Goal: Information Seeking & Learning: Check status

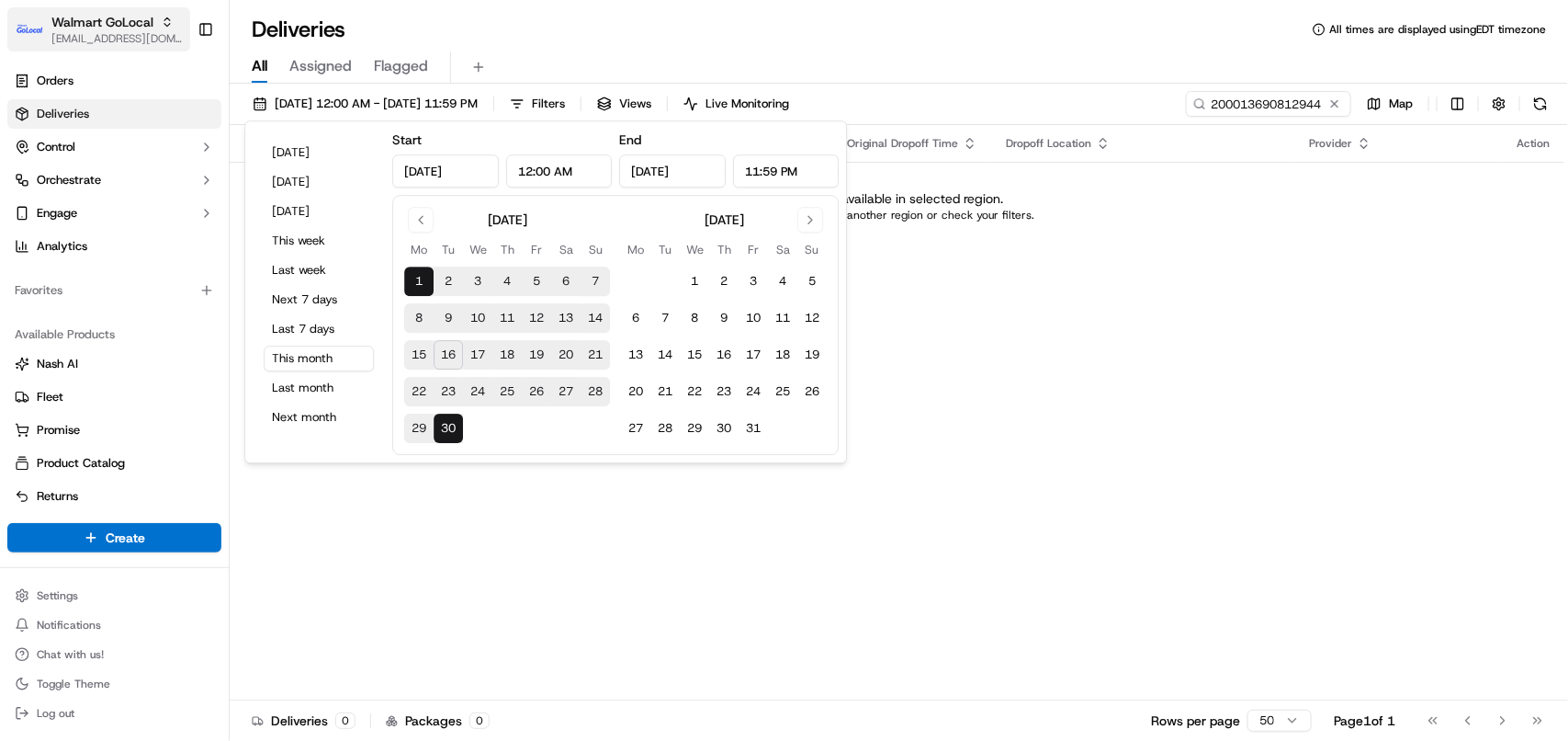
click at [122, 11] on button "Walmart GoLocal [EMAIL_ADDRESS][DOMAIN_NAME]" at bounding box center [98, 29] width 182 height 44
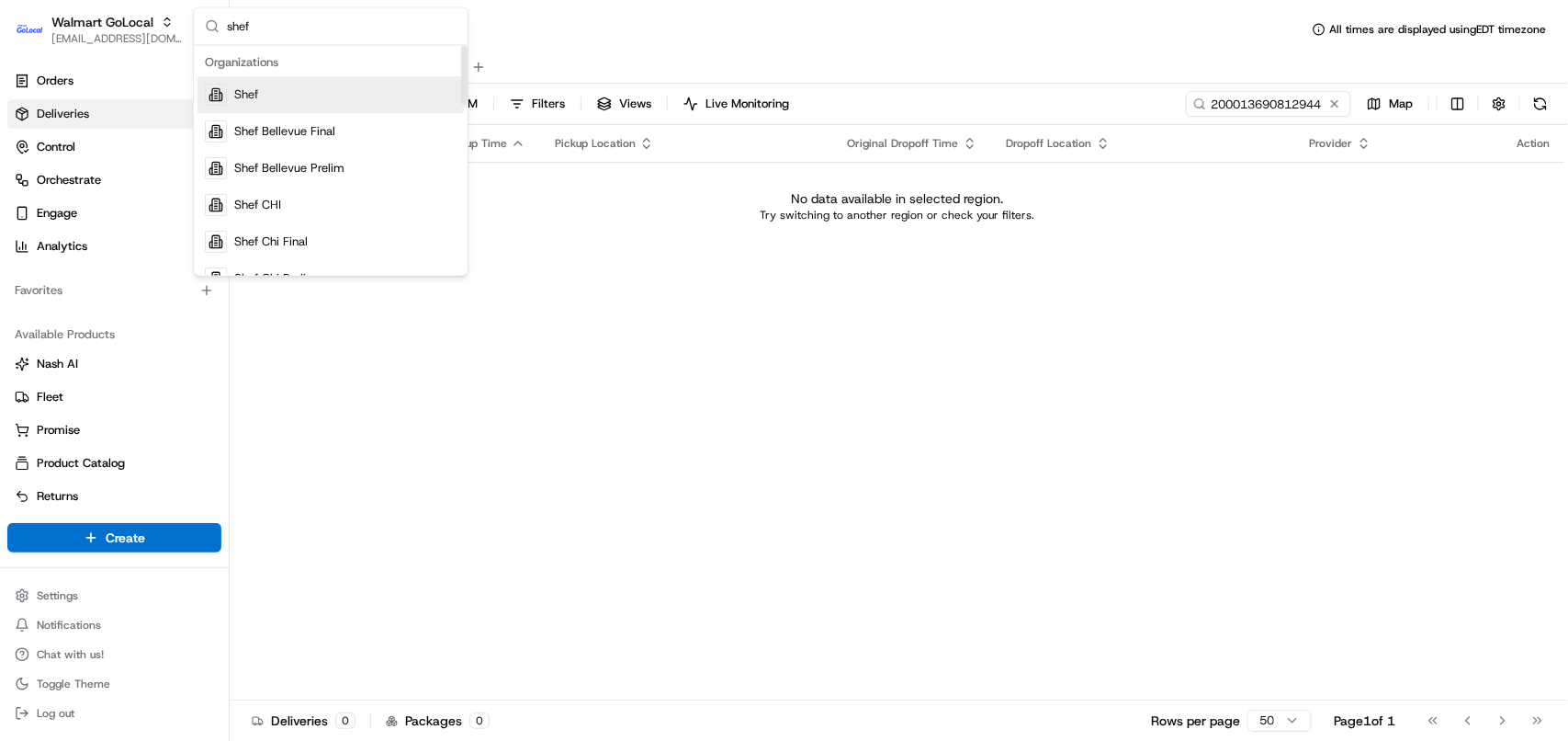
type input "shef"
click at [254, 102] on span "Shef" at bounding box center [246, 95] width 24 height 17
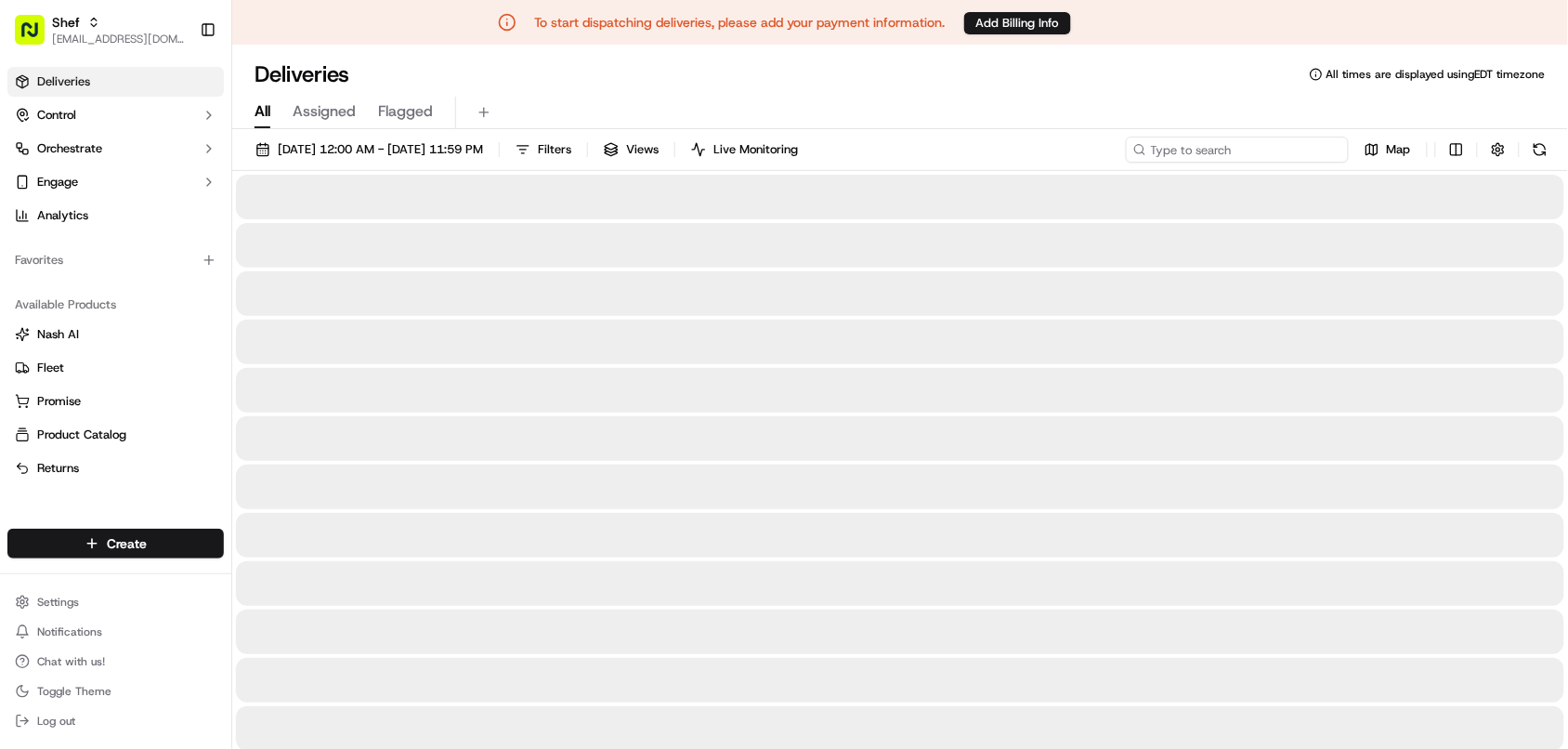
click at [905, 158] on input at bounding box center [1237, 148] width 223 height 26
paste input "yVQyNfmP6qF"
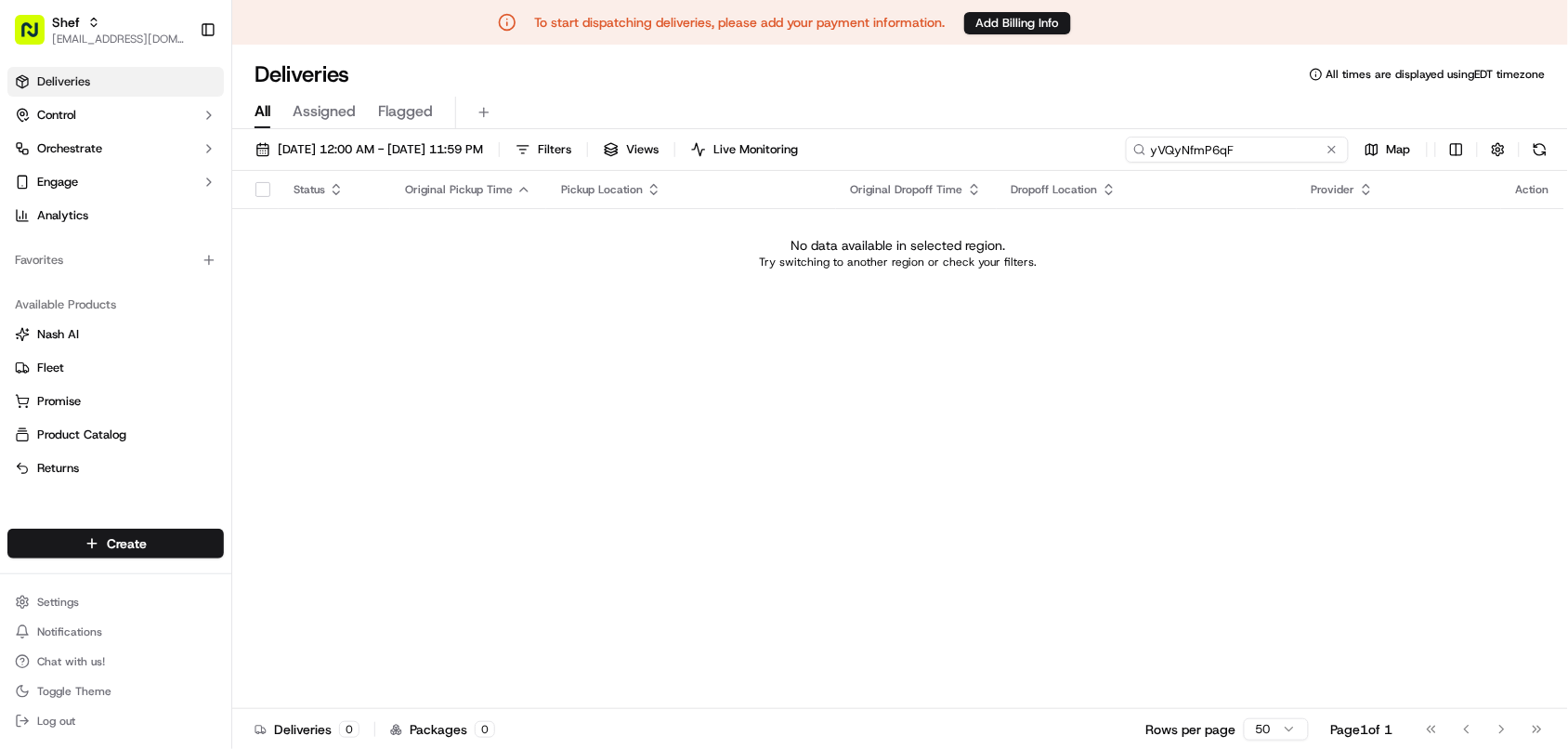
type input "yVQyNfmP6qF"
click at [93, 38] on span "[EMAIL_ADDRESS][DOMAIN_NAME]" at bounding box center [118, 39] width 132 height 15
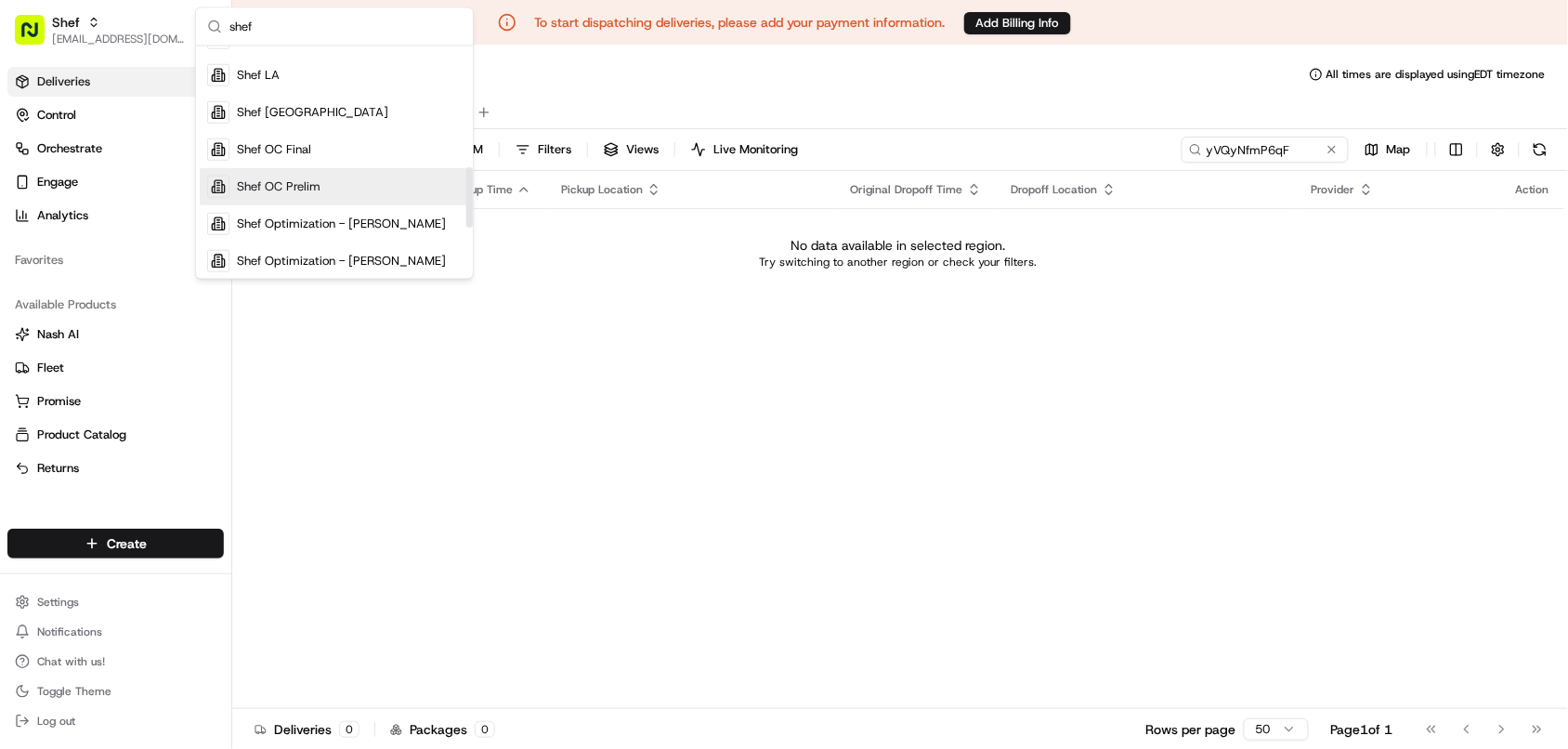
scroll to position [464, 0]
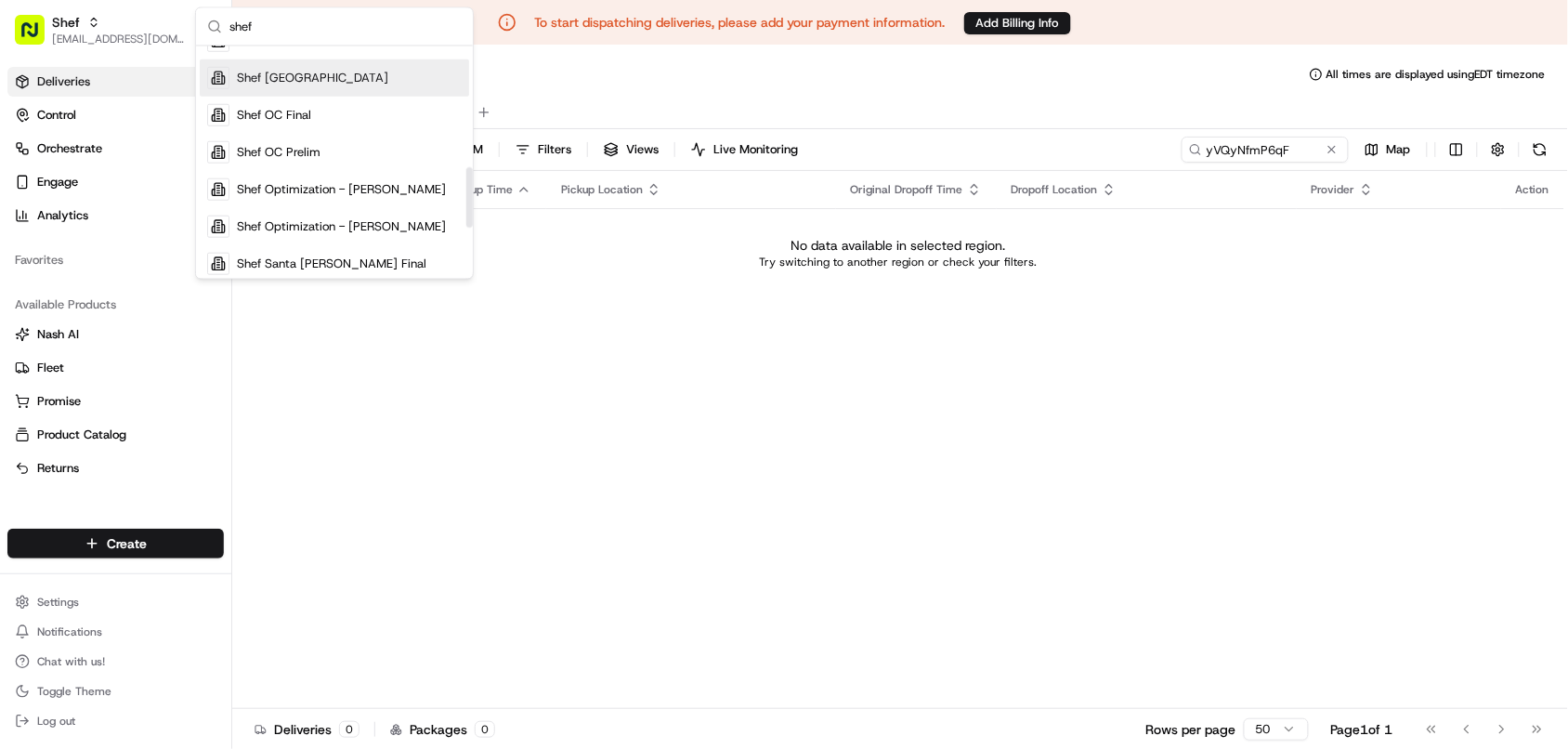
type input "shef"
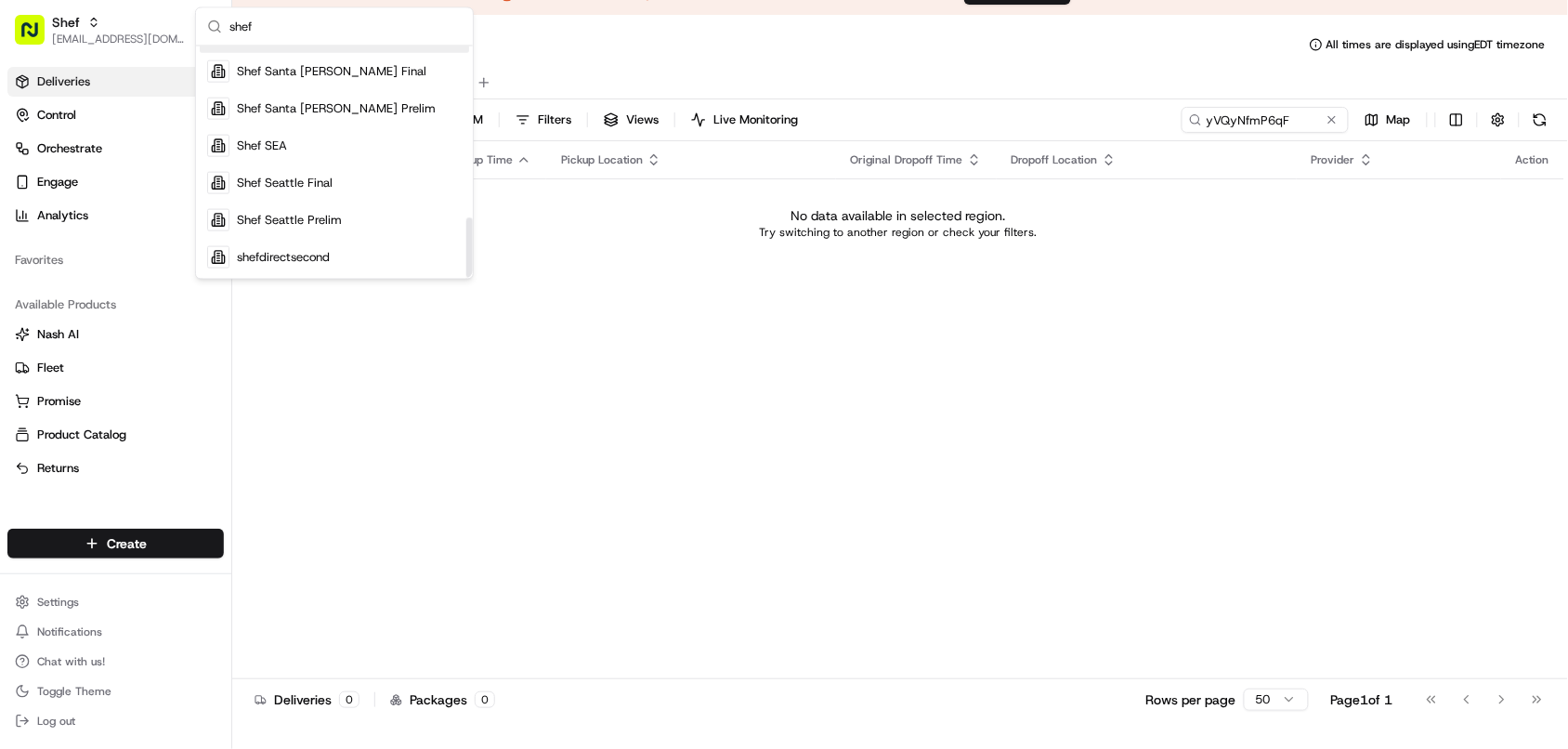
scroll to position [44, 0]
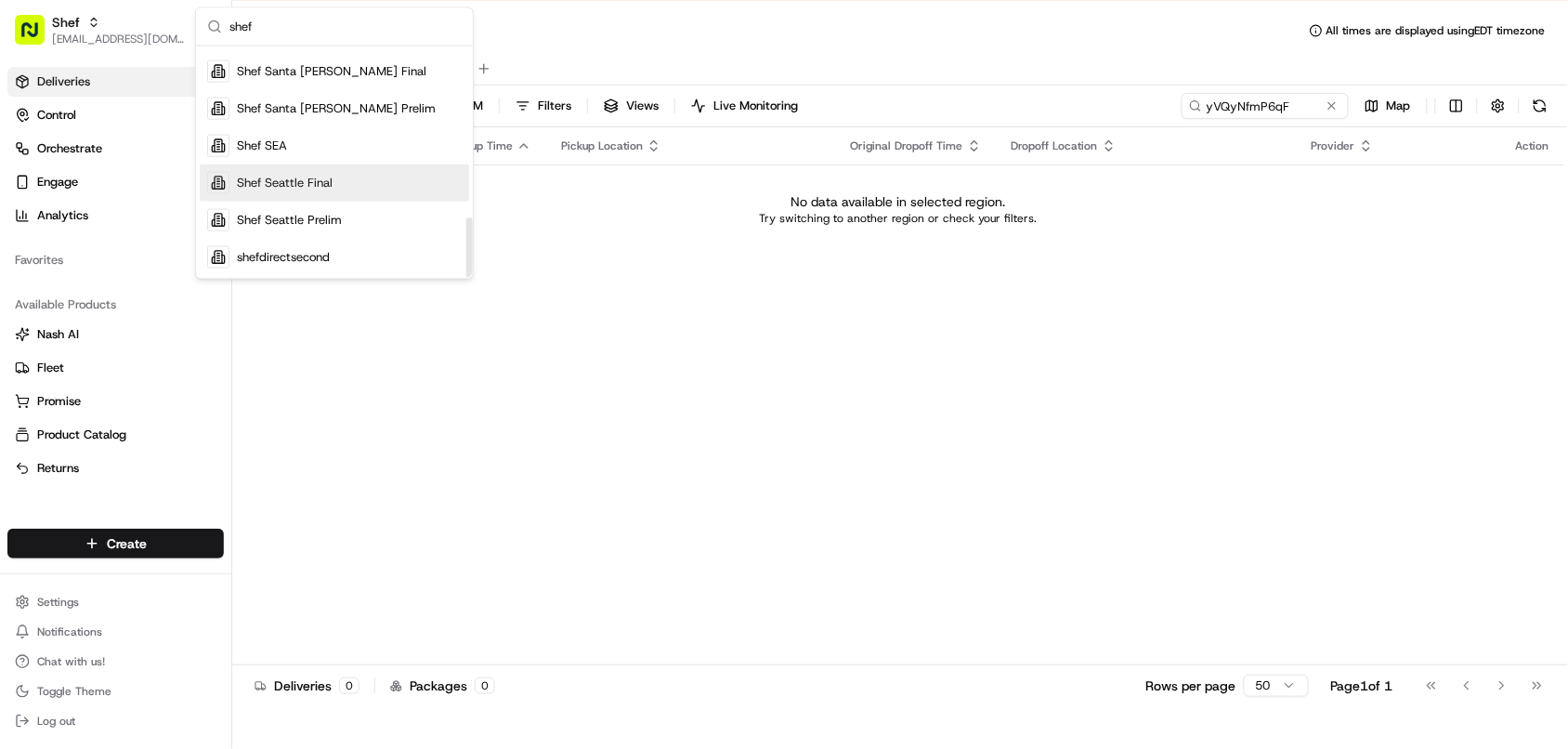
click at [341, 185] on div "Shef Seattle Final" at bounding box center [334, 183] width 270 height 37
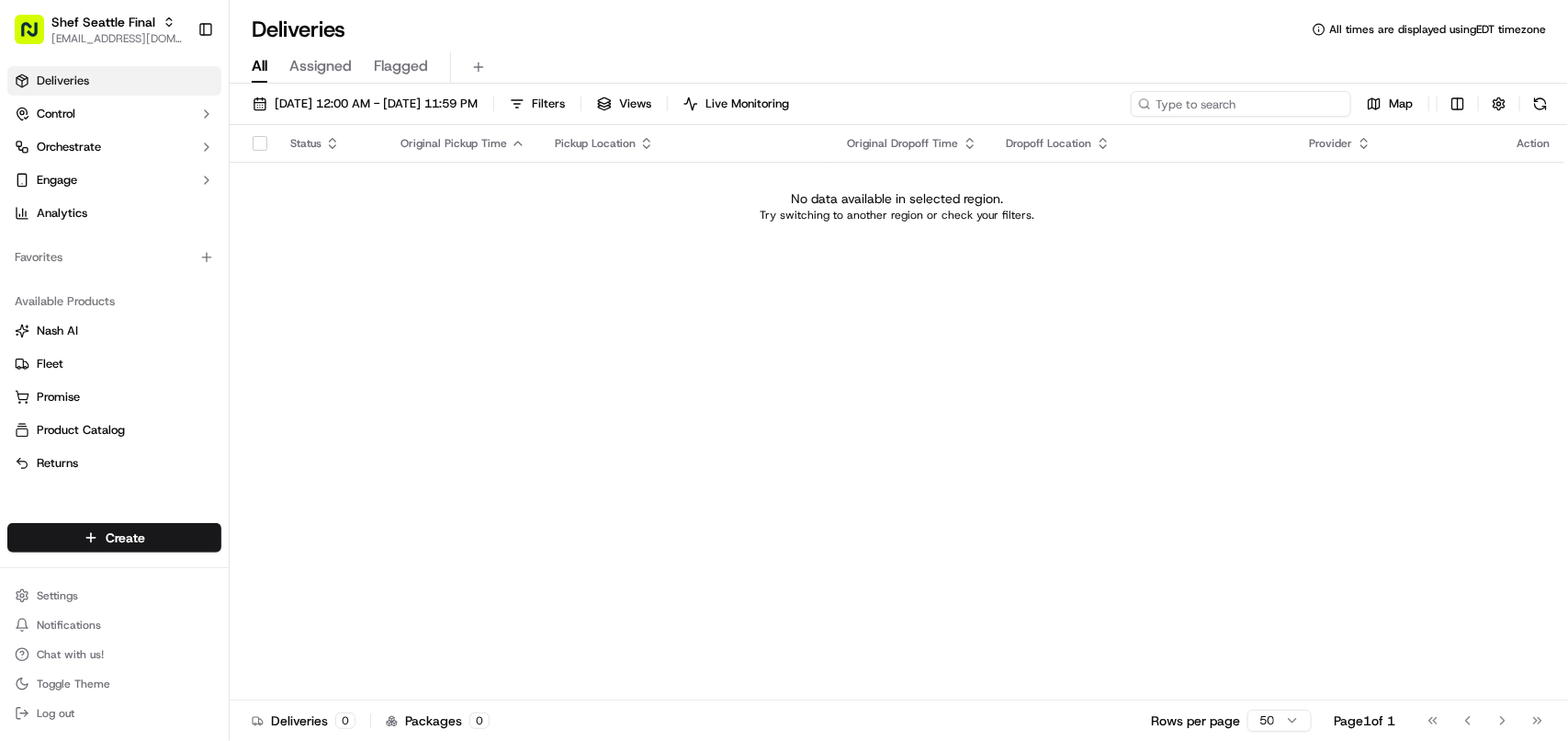
click at [895, 116] on input at bounding box center [1241, 103] width 221 height 25
paste input "yVQyNfmP6qF"
drag, startPoint x: 1268, startPoint y: 94, endPoint x: 910, endPoint y: 102, distance: 358.1
click at [895, 102] on div "[DATE] 12:00 AM - [DATE] 11:59 PM Filters Views Live Monitoring yVQyNfmP6qF Map" at bounding box center [899, 108] width 1339 height 34
paste input "b3M7qpbGiD"
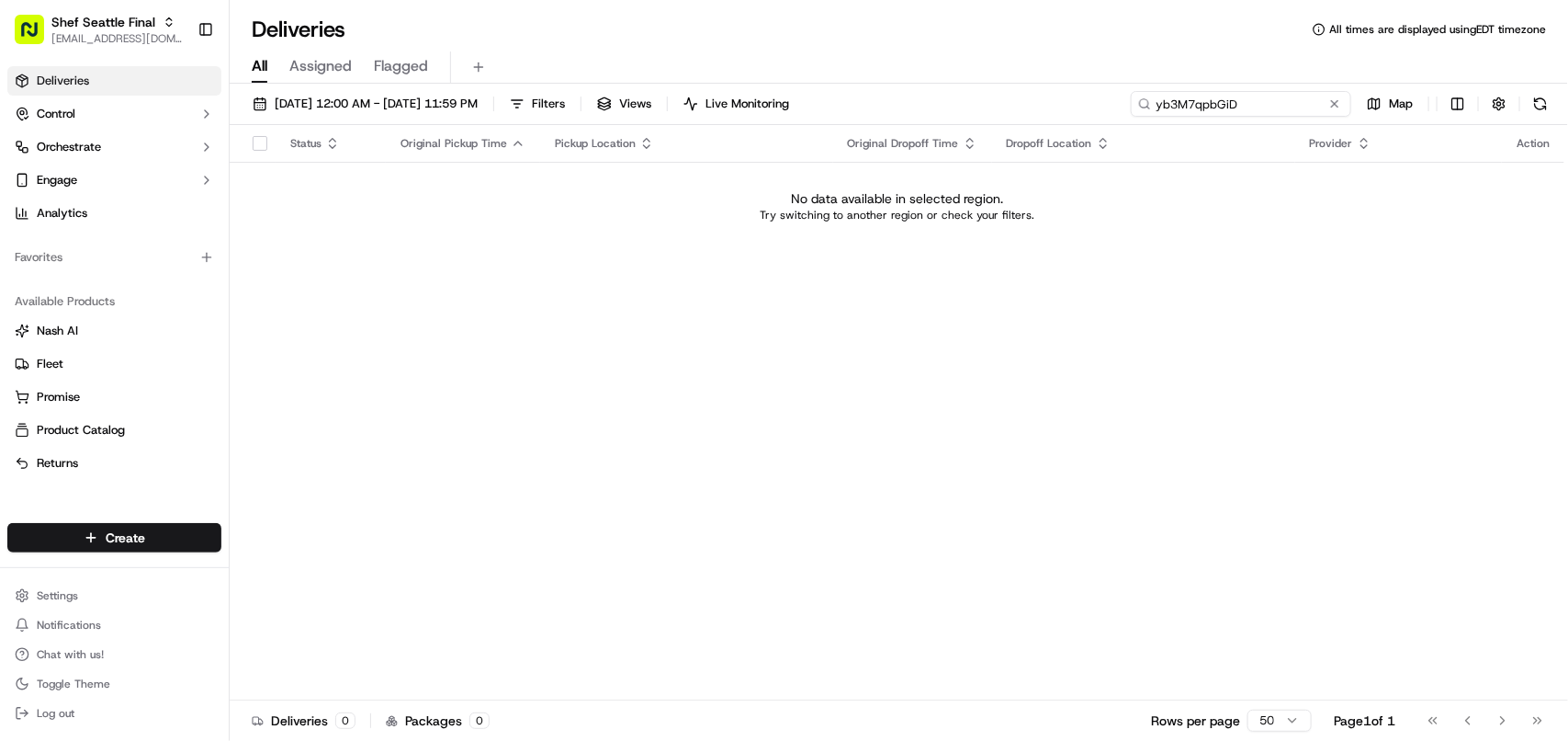
type input "yb3M7qpbGiD"
click at [103, 14] on span "Shef Seattle Final" at bounding box center [103, 22] width 104 height 19
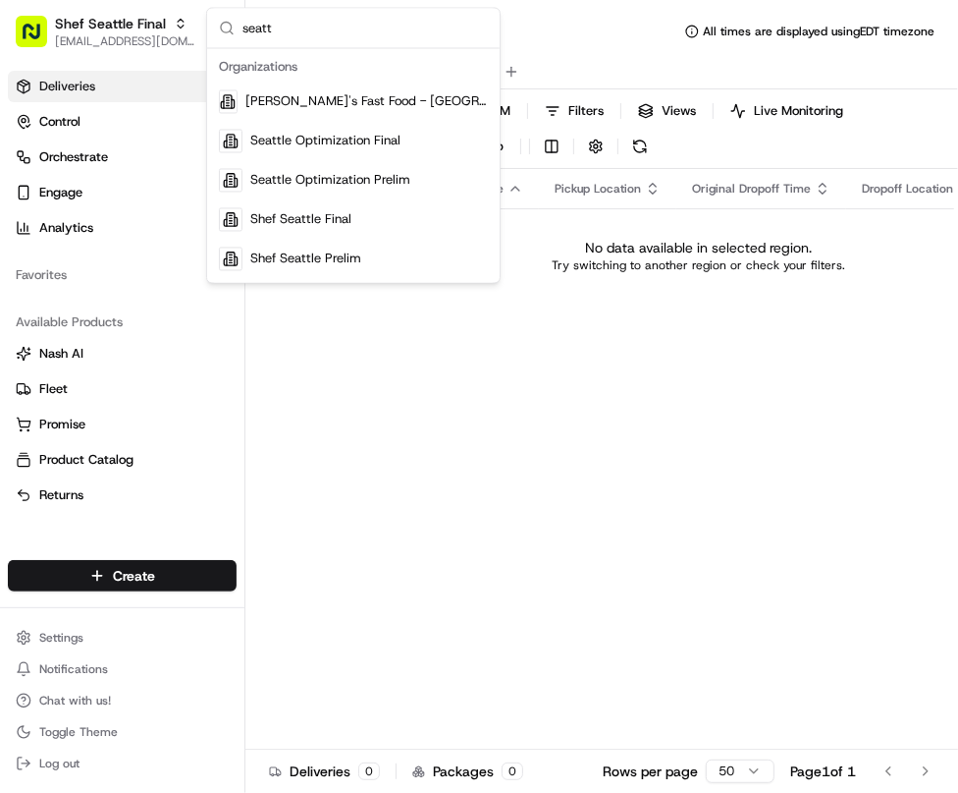
type input "seatt"
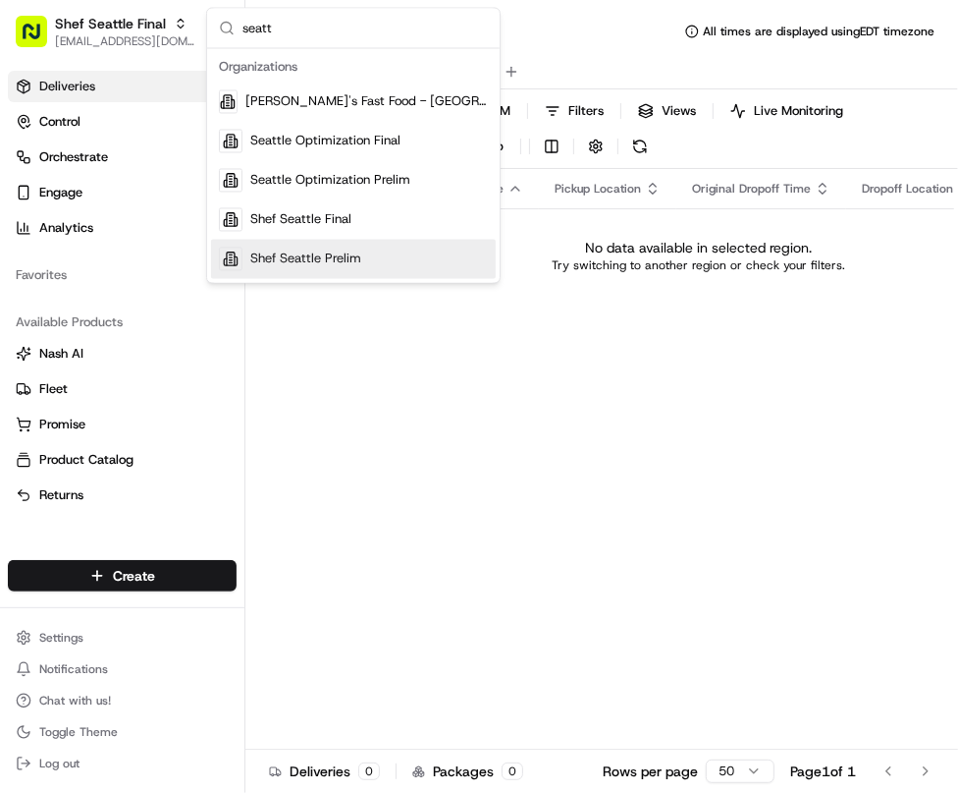
click at [334, 277] on div "Shef Seattle Prelim" at bounding box center [353, 259] width 285 height 39
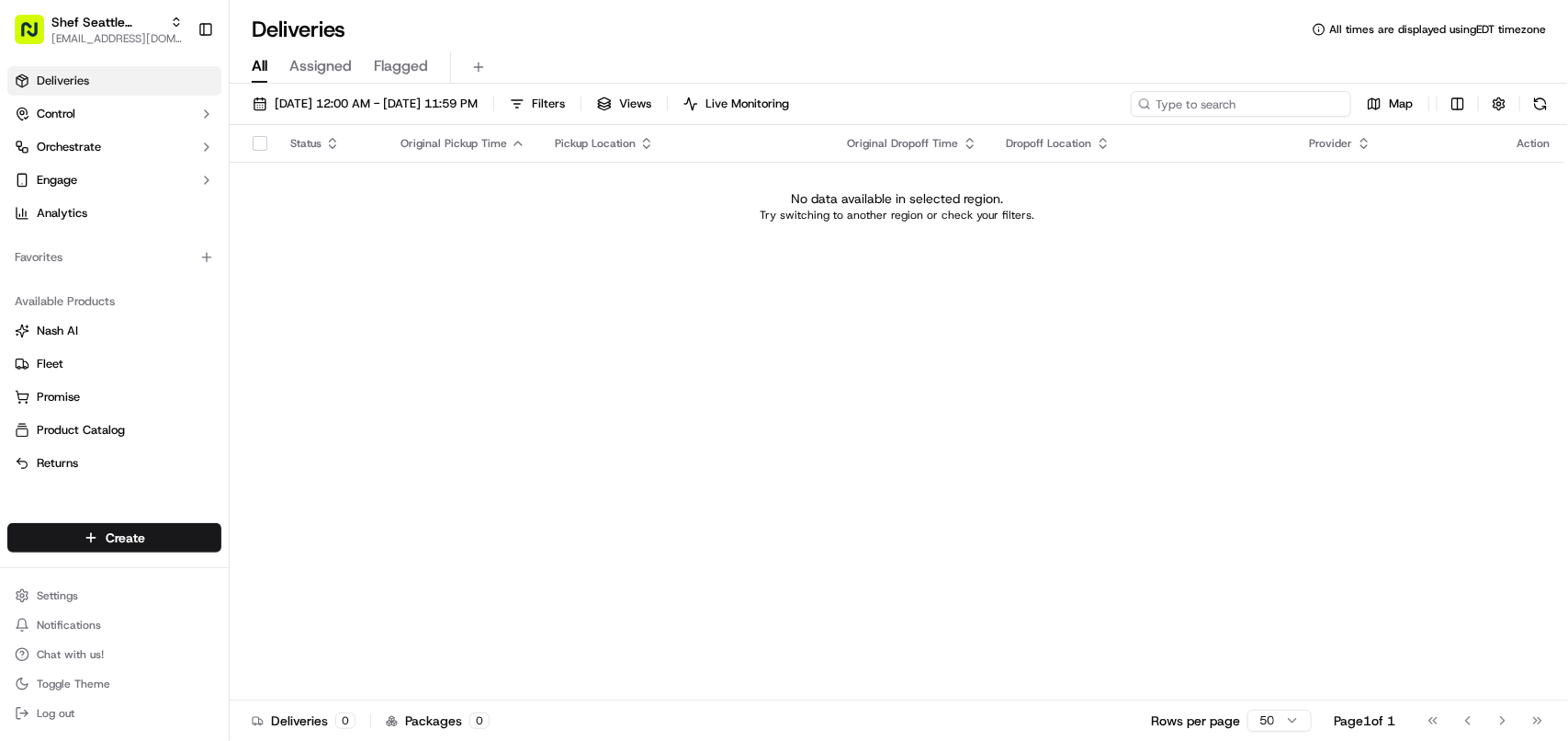
click at [895, 102] on input at bounding box center [1241, 103] width 221 height 25
paste input "yb3M7qpbGiD"
type input "yb3M7qpbGiD"
click at [305, 104] on span "[DATE] 12:00 AM - [DATE] 11:59 PM" at bounding box center [376, 104] width 203 height 17
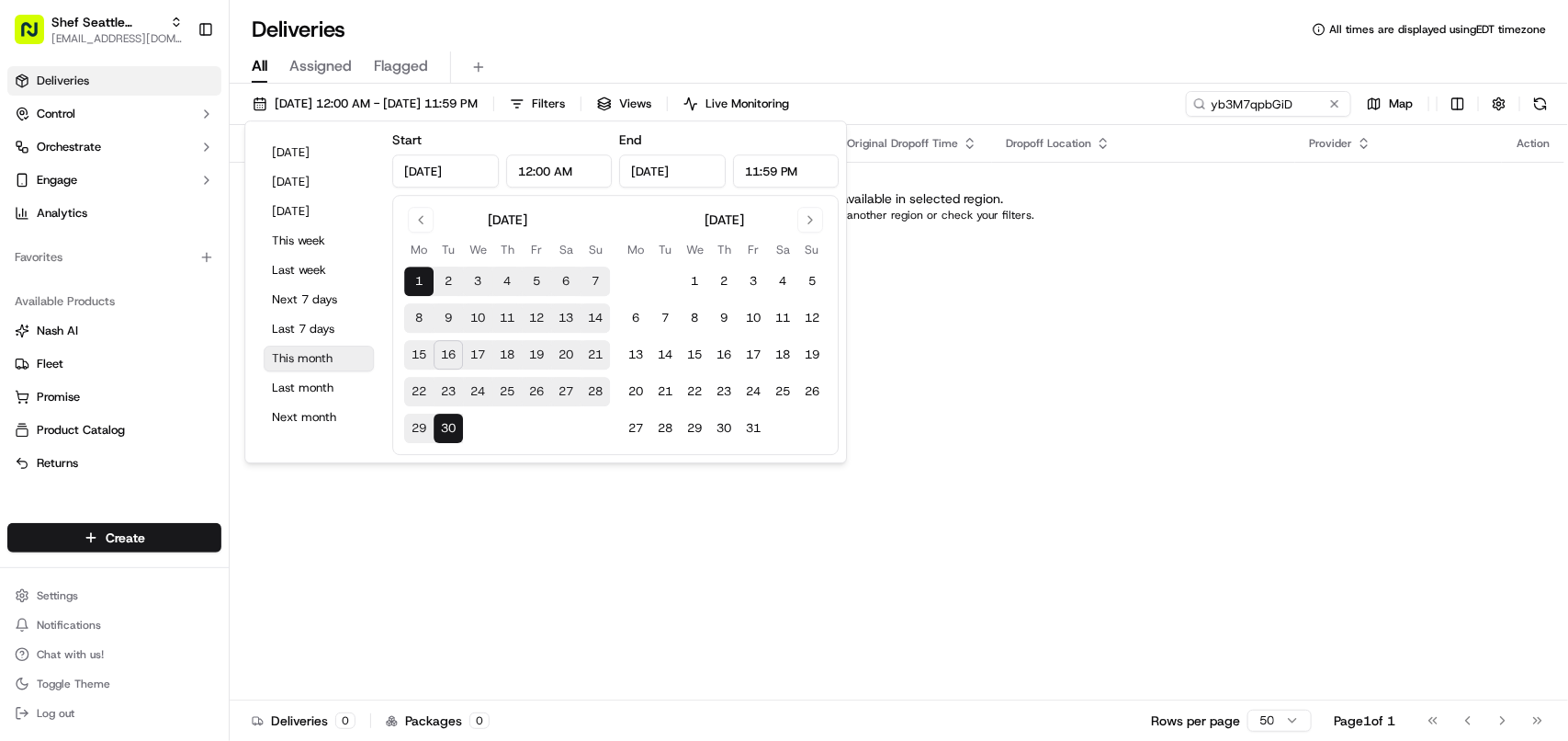
click at [291, 349] on button "This month" at bounding box center [319, 357] width 110 height 25
click at [895, 349] on div "Status Original Pickup Time Pickup Location Original Dropoff Time Dropoff Locat…" at bounding box center [897, 413] width 1335 height 575
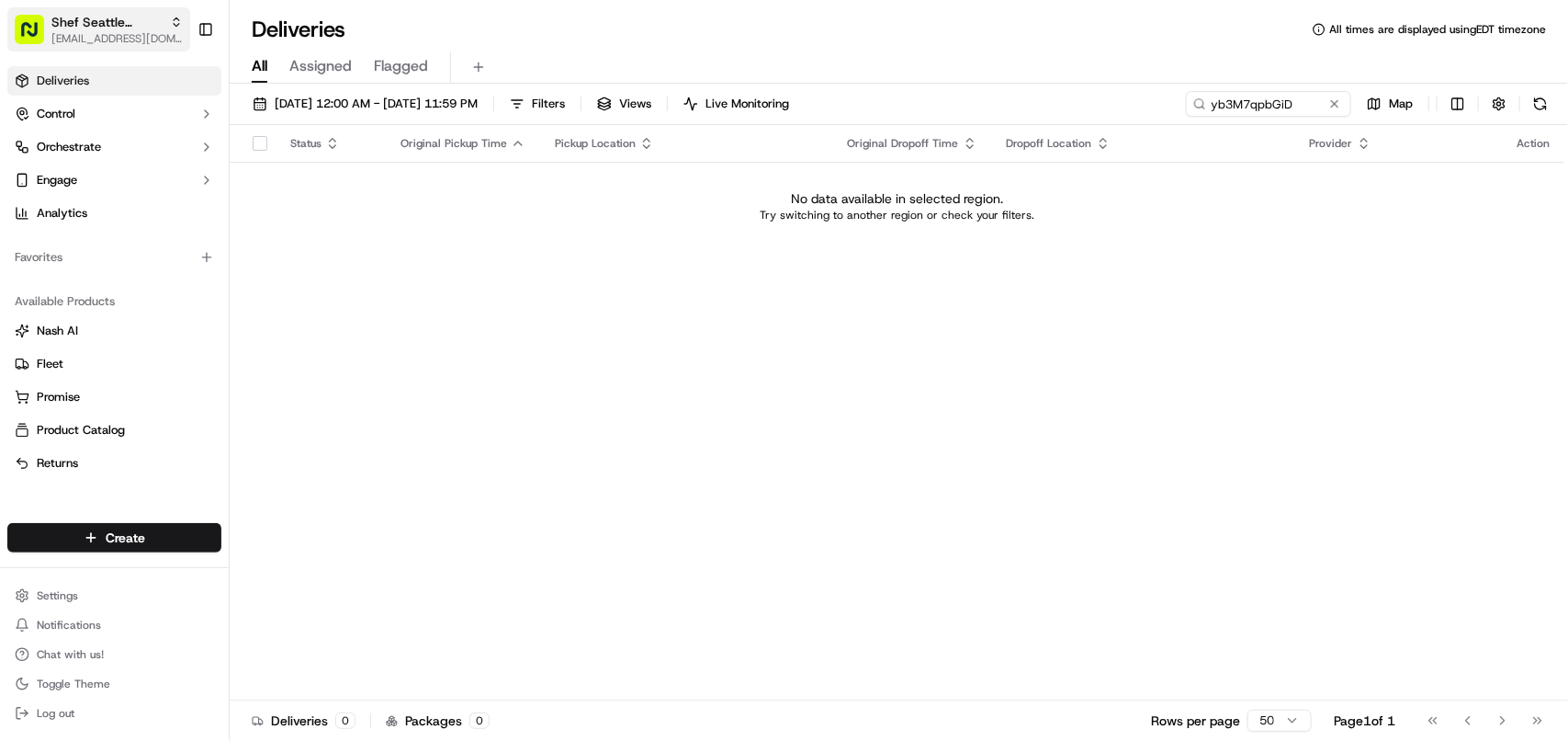
click at [65, 14] on span "Shef Seattle Prelim" at bounding box center [107, 22] width 111 height 19
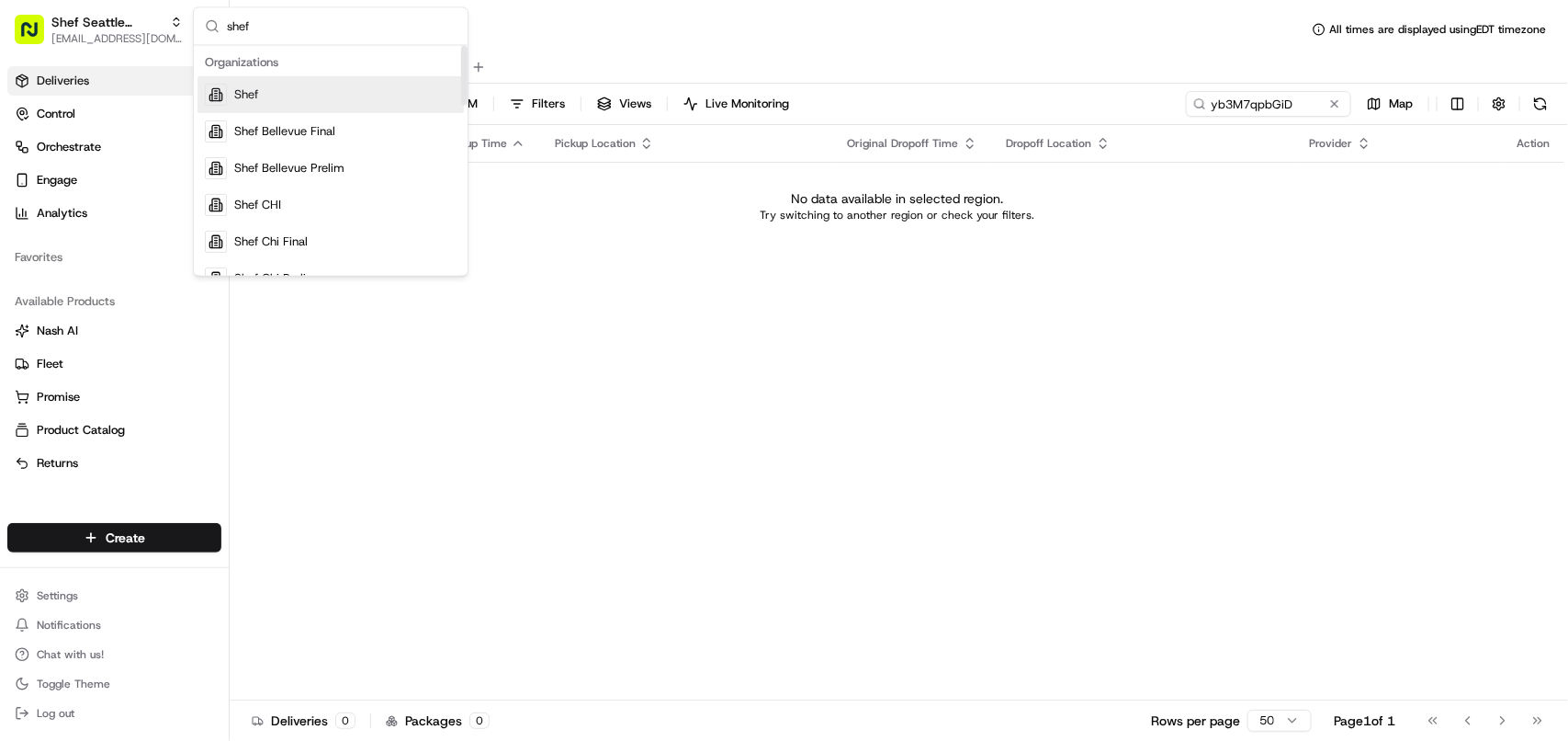
type input "shef"
click at [380, 90] on div "Shef" at bounding box center [330, 94] width 267 height 36
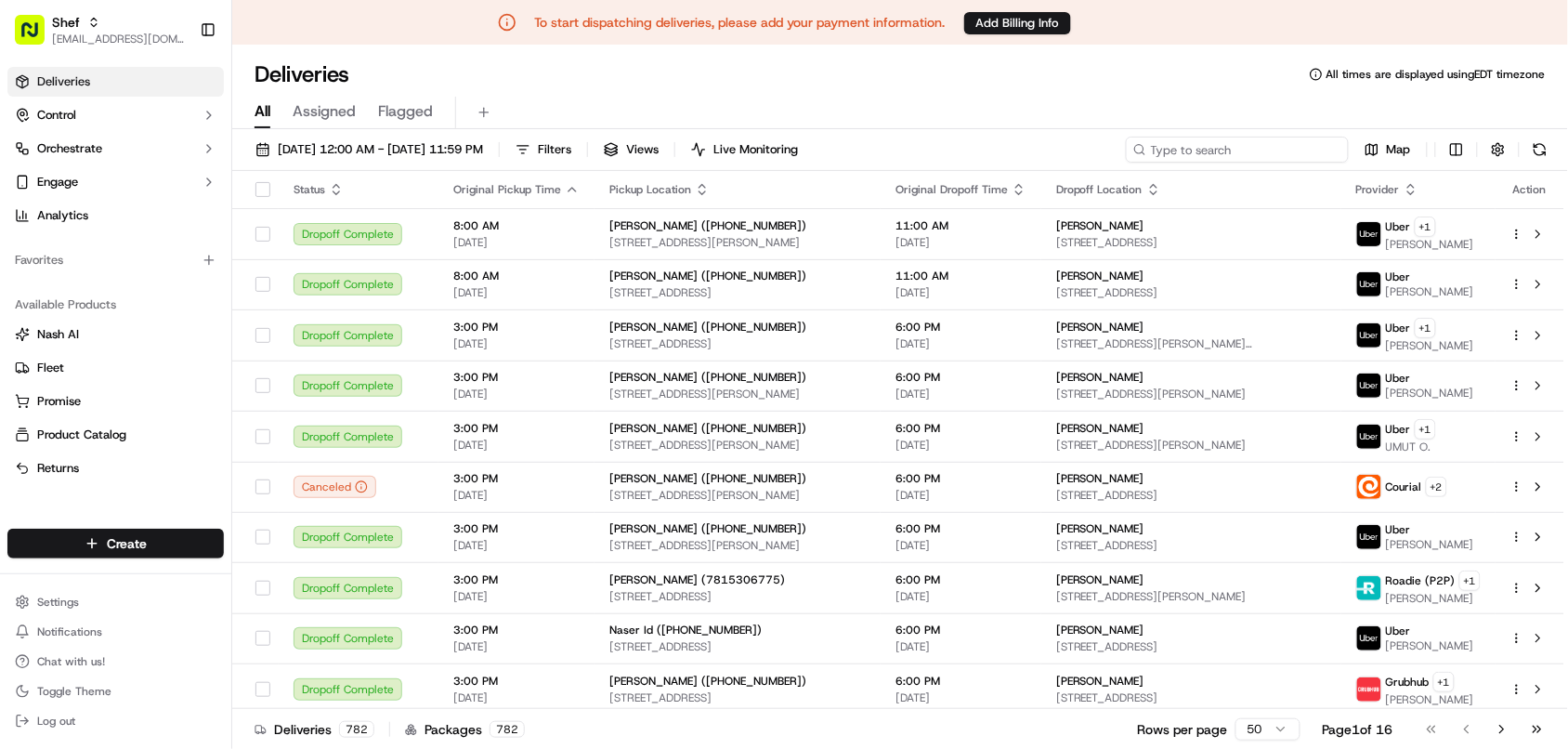
click at [905, 155] on input at bounding box center [1237, 148] width 223 height 26
paste input "yVQyNfmP6qF"
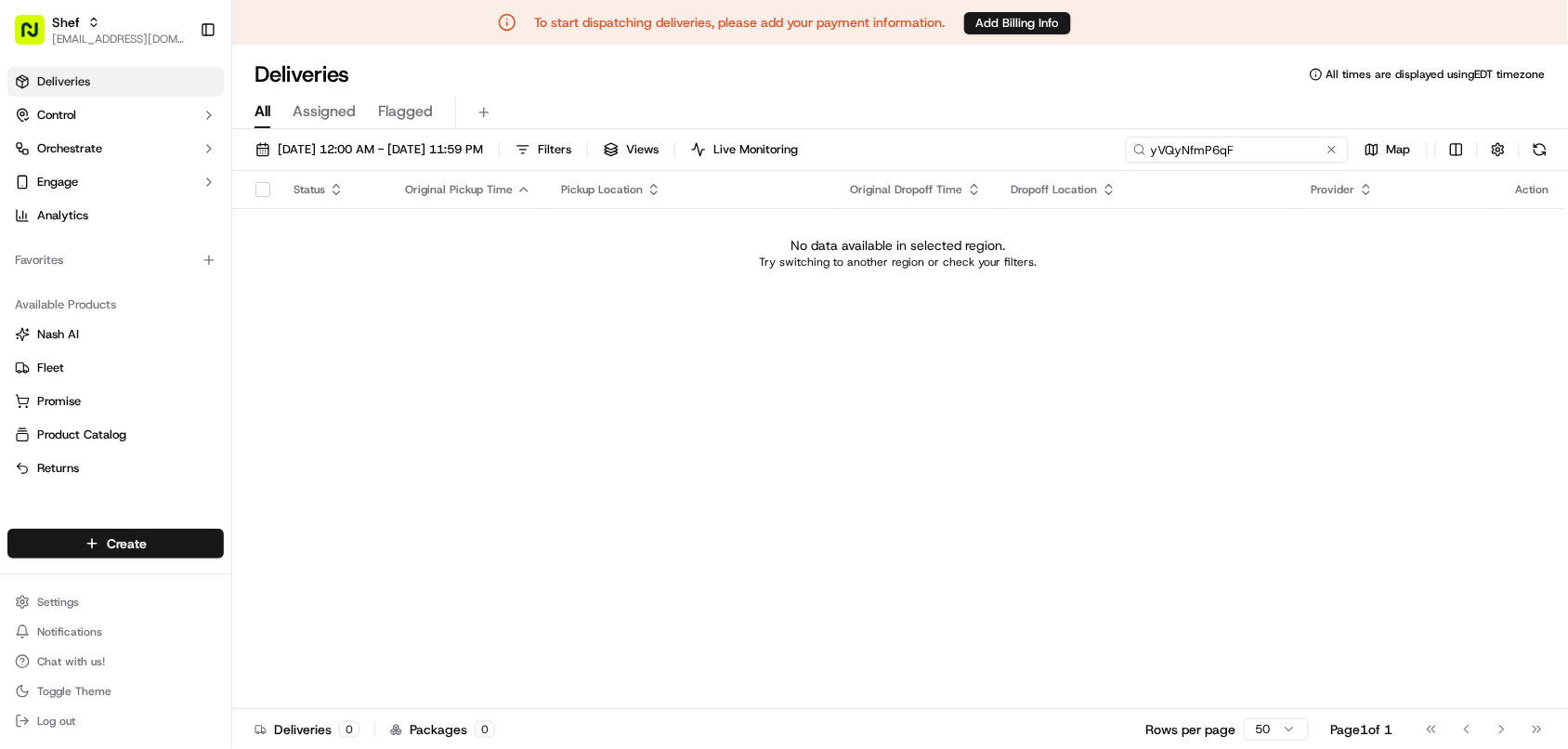
drag, startPoint x: 1250, startPoint y: 155, endPoint x: 893, endPoint y: 119, distance: 358.8
click at [893, 119] on div "Deliveries All times are displayed using EDT timezone All Assigned Flagged [DAT…" at bounding box center [900, 419] width 1335 height 749
paste input "#yb3M7qpbGiD"
type input "#yb3M7qpbGiD"
click at [85, 37] on span "[EMAIL_ADDRESS][DOMAIN_NAME]" at bounding box center [118, 39] width 132 height 15
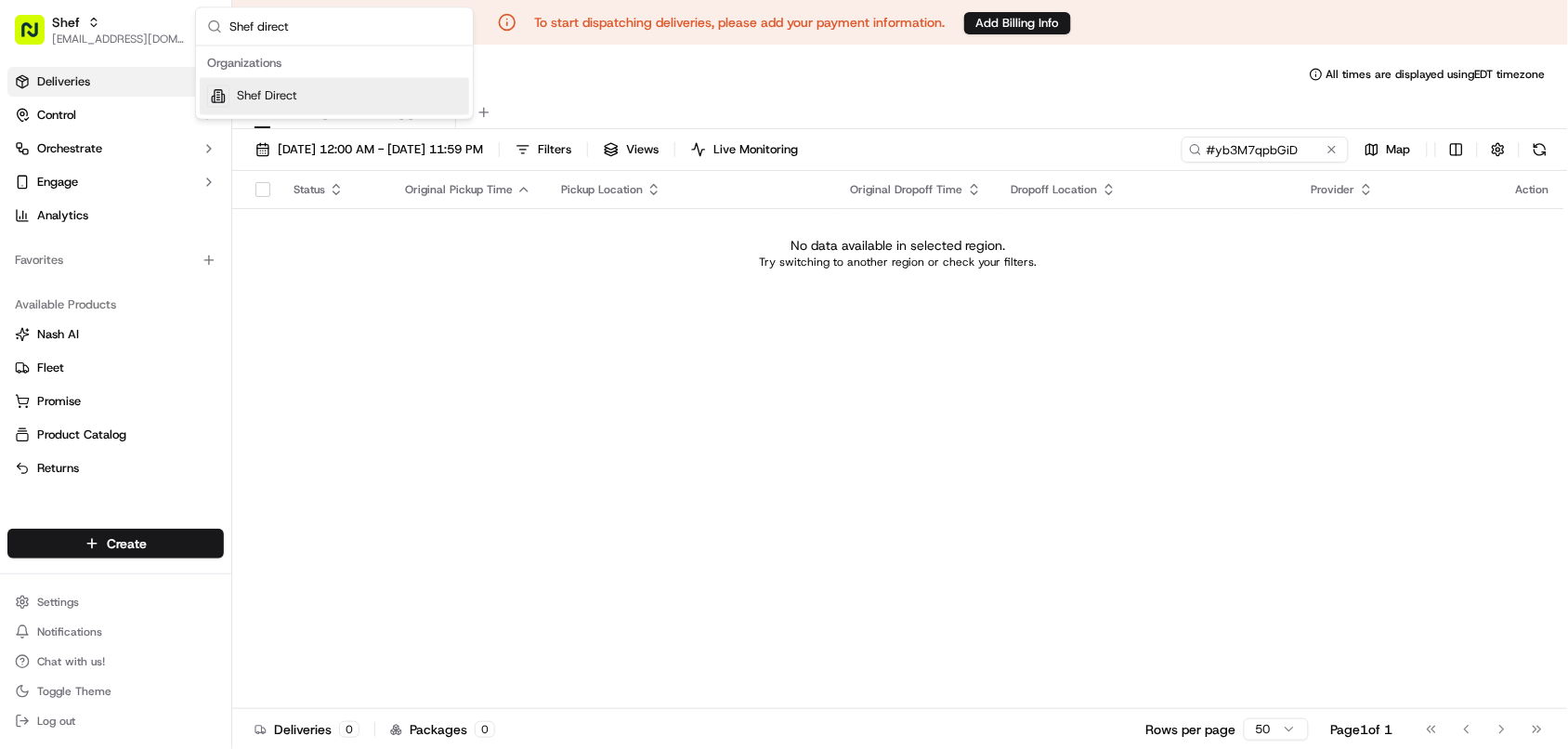
type input "Shef direct"
click at [337, 98] on div "Shef Direct" at bounding box center [334, 96] width 270 height 37
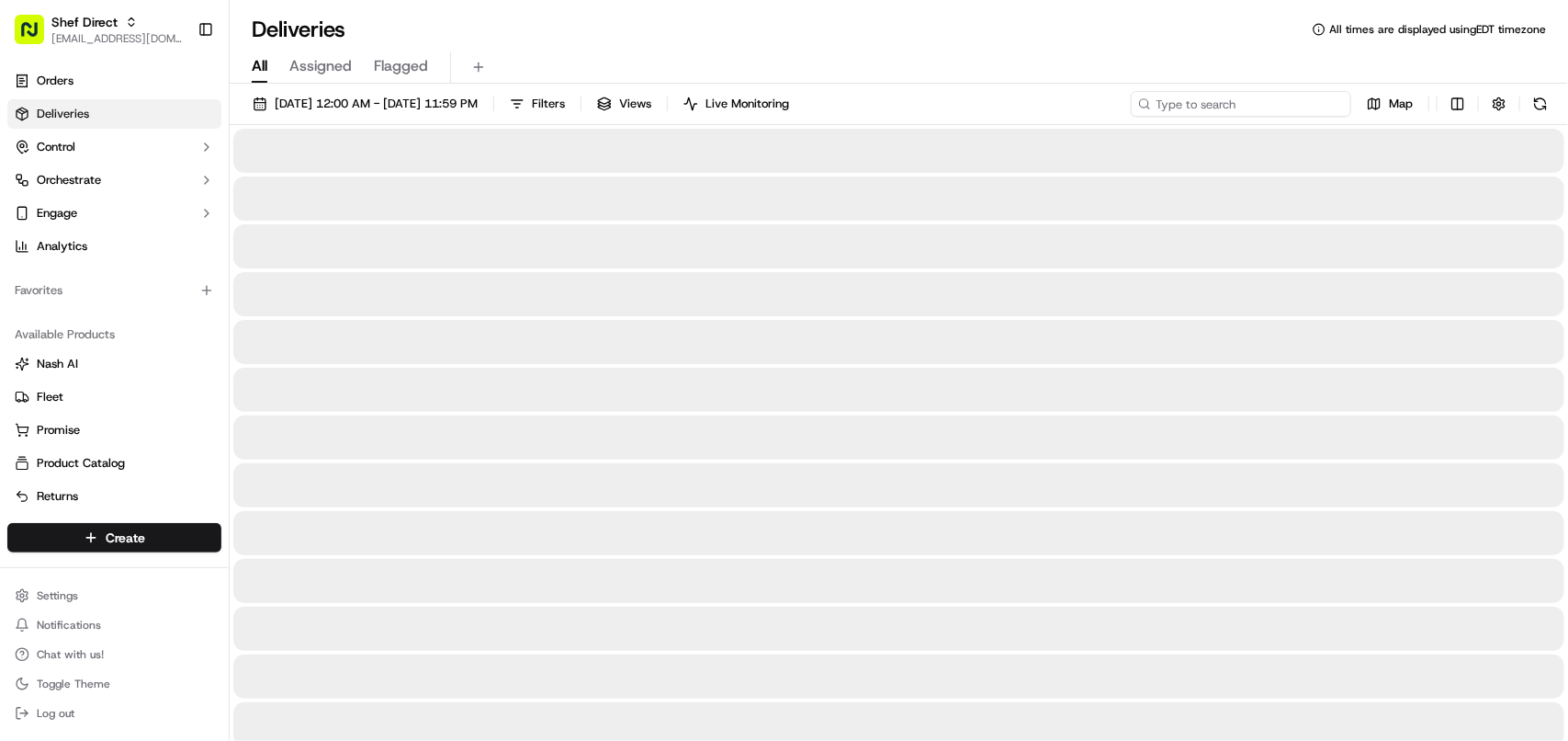
click at [895, 107] on input at bounding box center [1241, 103] width 221 height 25
click at [895, 109] on input at bounding box center [1241, 103] width 221 height 25
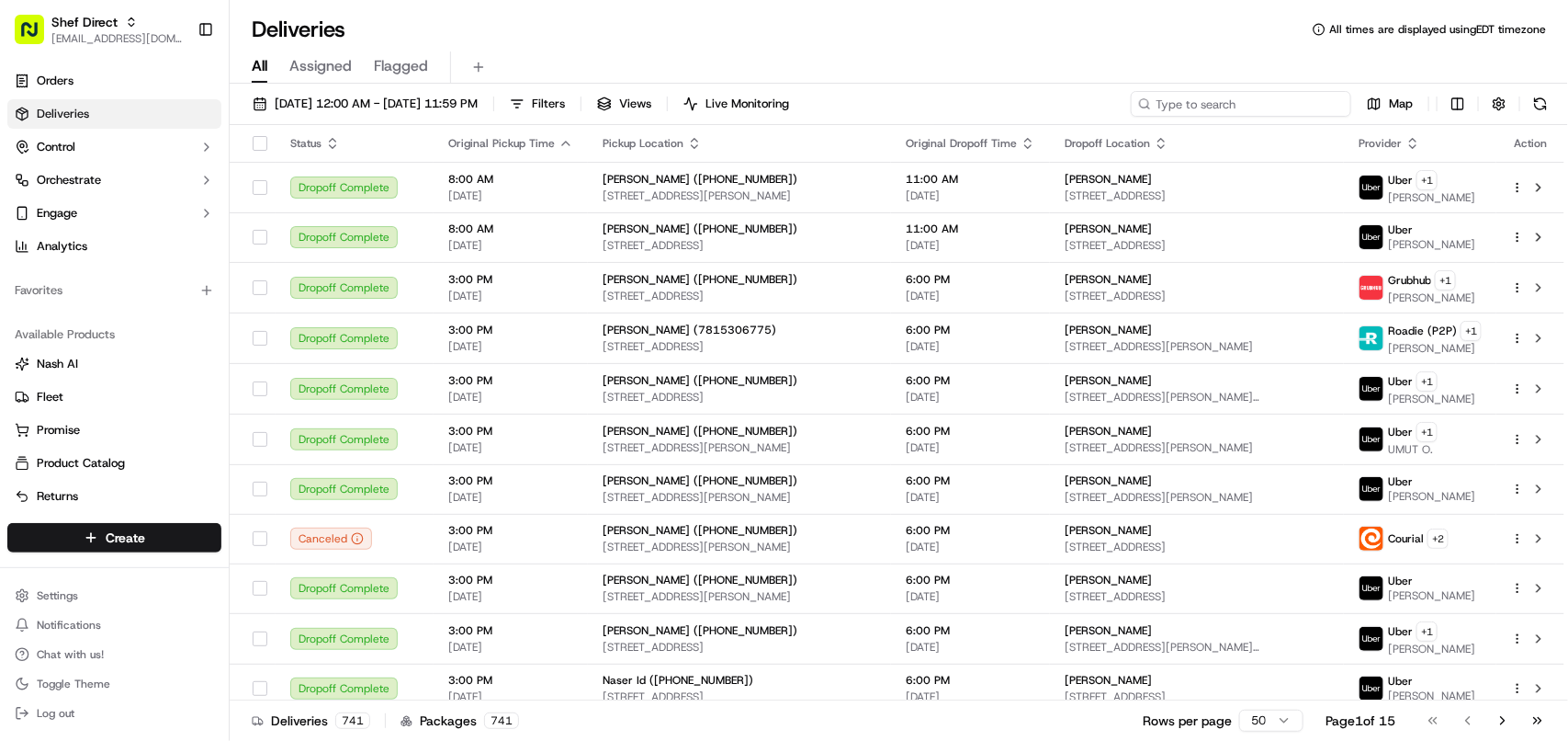
paste input "#yb3M7qpbGiD"
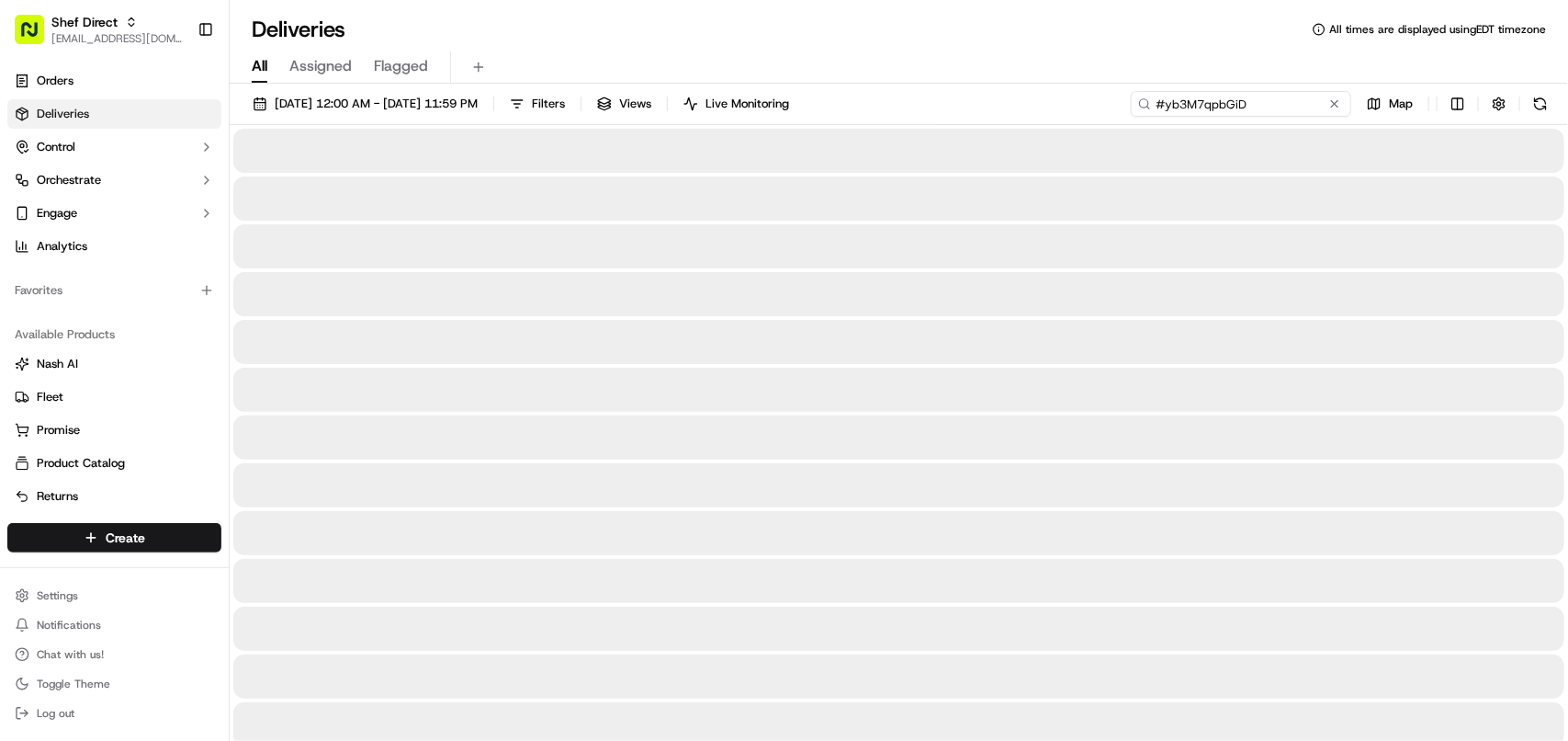
click at [895, 106] on input "#yb3M7qpbGiD" at bounding box center [1241, 103] width 221 height 25
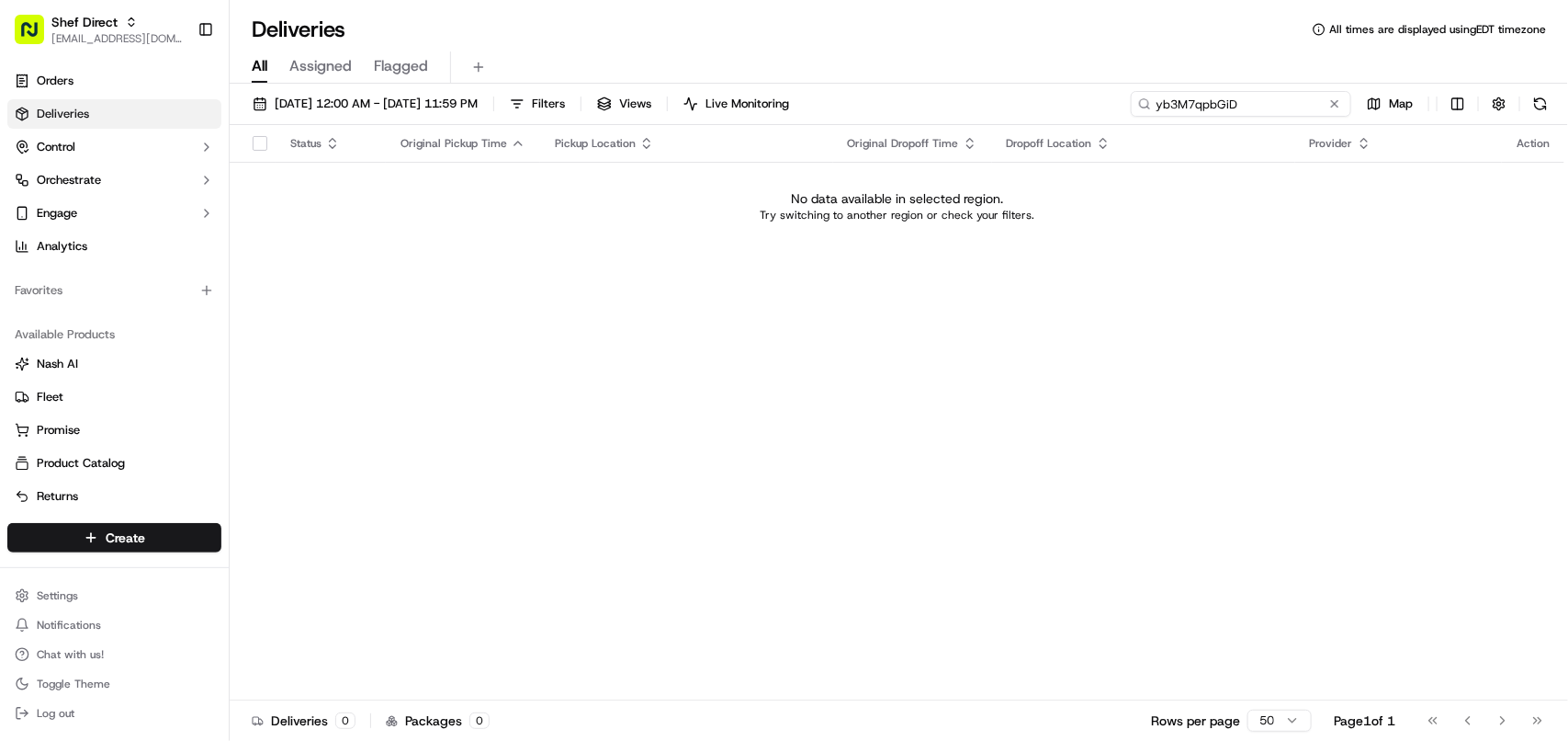
drag, startPoint x: 1263, startPoint y: 111, endPoint x: 883, endPoint y: 85, distance: 380.9
click at [883, 85] on div "[DATE] 12:00 AM - [DATE] 11:59 PM Filters Views Live Monitoring yb3M7qpbGiD Map…" at bounding box center [899, 414] width 1339 height 661
paste input "VQyNfmP6qF"
click at [428, 92] on button "[DATE] 12:00 AM - [DATE] 11:59 PM" at bounding box center [365, 103] width 241 height 25
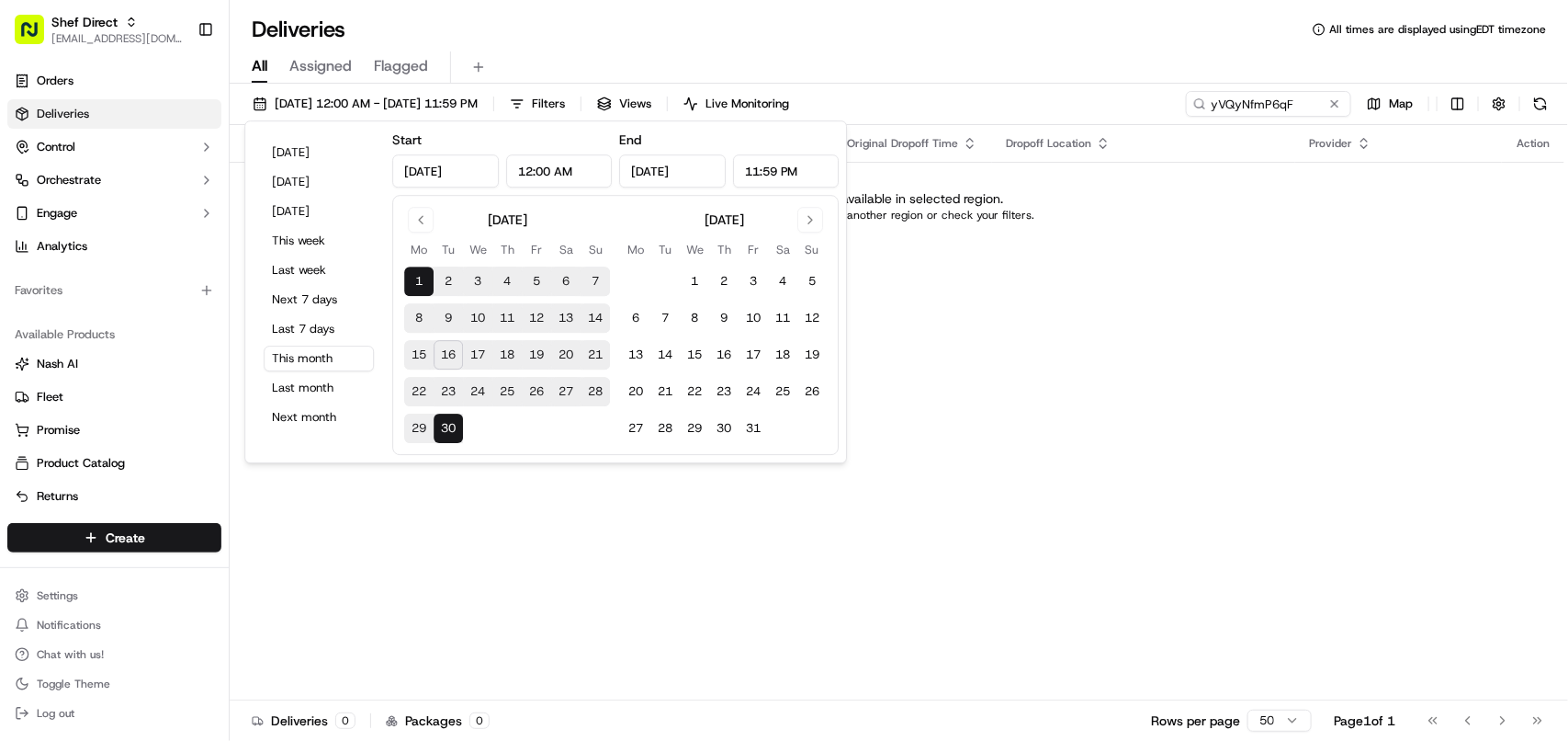
click at [646, 44] on div "All Assigned Flagged" at bounding box center [899, 64] width 1339 height 39
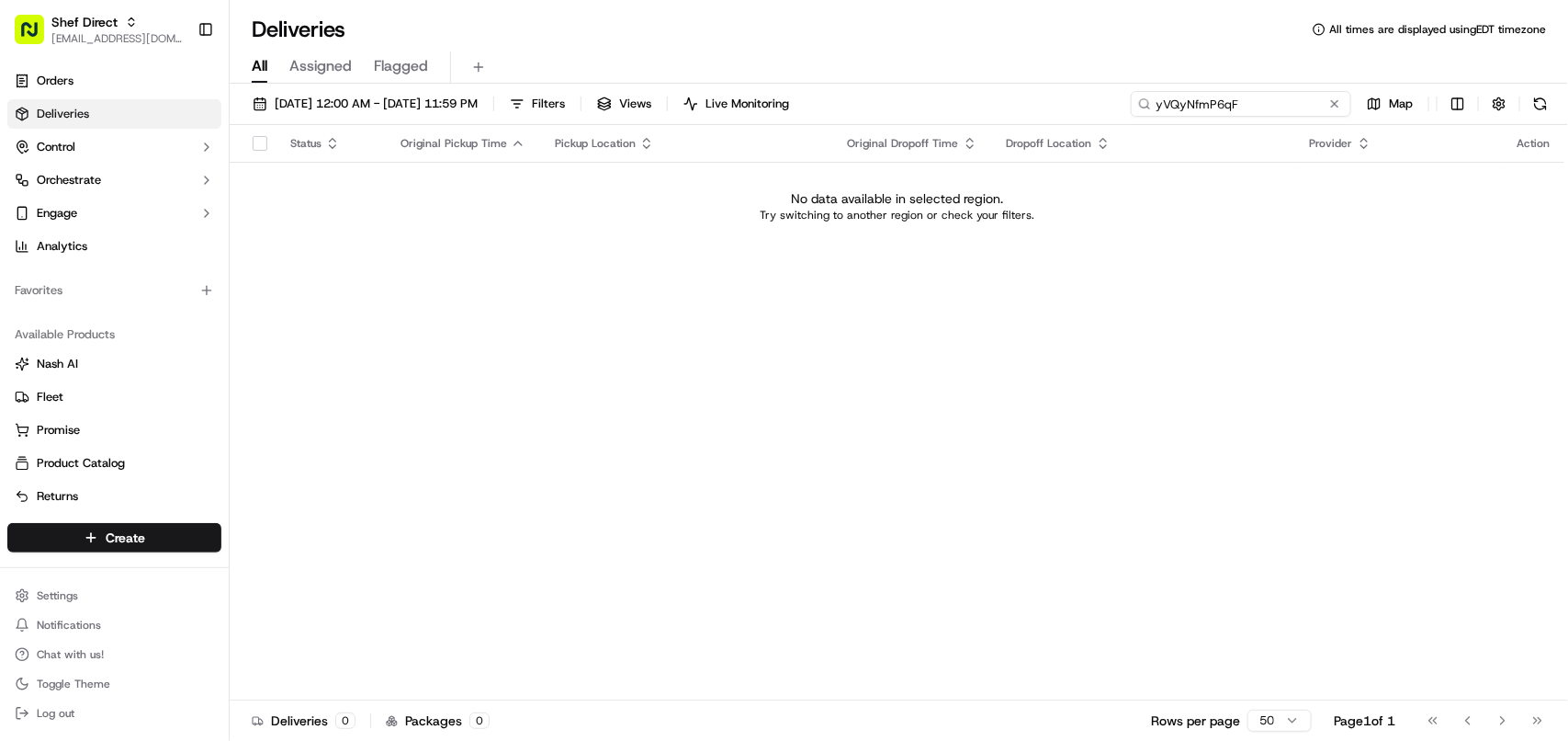
paste input "[PERSON_NAME]"
drag, startPoint x: 1302, startPoint y: 103, endPoint x: 1095, endPoint y: 101, distance: 207.0
click at [895, 101] on div "[DATE] 12:00 AM - [DATE] 11:59 PM Filters Views Live Monitoring [PERSON_NAME]" at bounding box center [899, 108] width 1339 height 34
type input "[PERSON_NAME]"
